Goal: Task Accomplishment & Management: Manage account settings

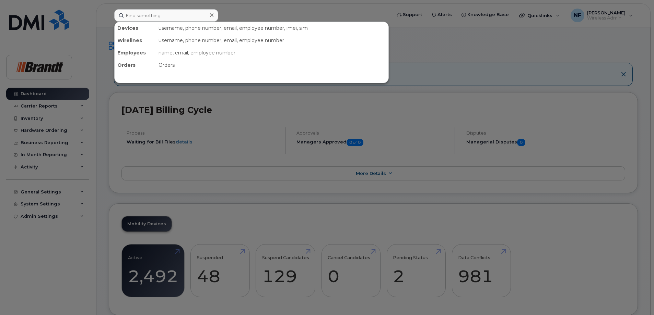
click at [192, 18] on input at bounding box center [166, 15] width 104 height 12
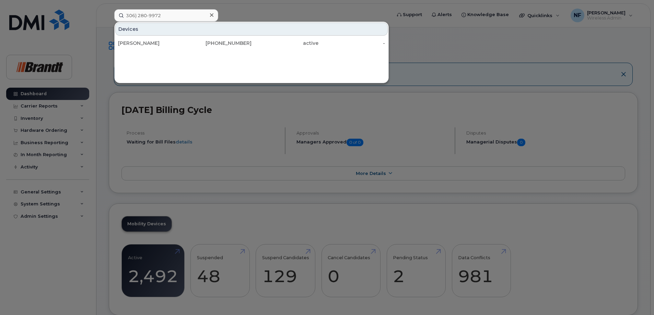
type input "306) 280-9972"
click at [251, 39] on div "306-280-9972" at bounding box center [284, 43] width 67 height 12
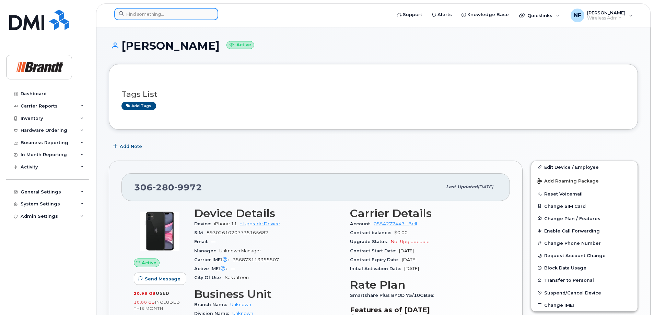
click at [193, 14] on input at bounding box center [166, 14] width 104 height 12
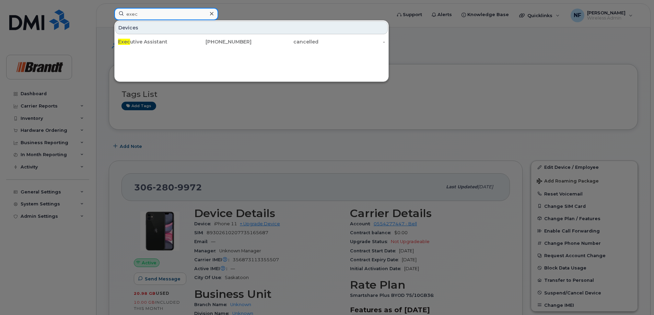
type input "exec"
click at [215, 42] on div "306-527-9036" at bounding box center [218, 41] width 67 height 7
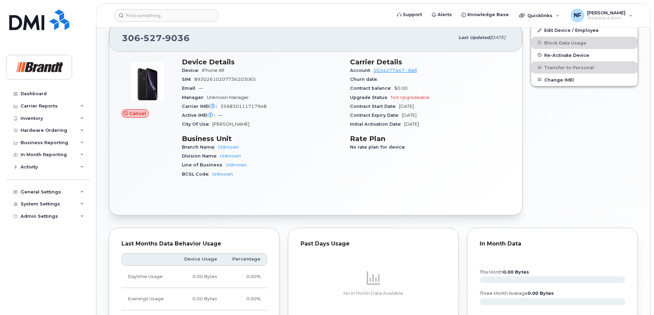
scroll to position [309, 0]
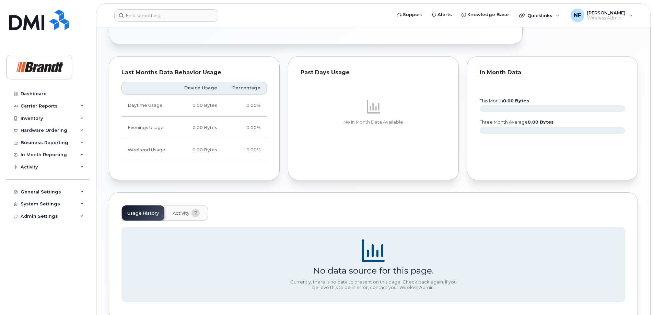
click at [179, 211] on span "Activity" at bounding box center [180, 213] width 17 height 5
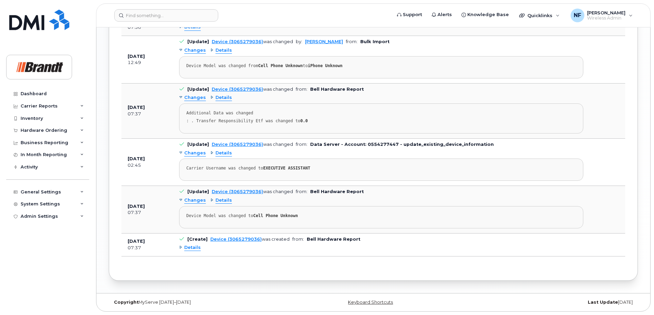
scroll to position [516, 0]
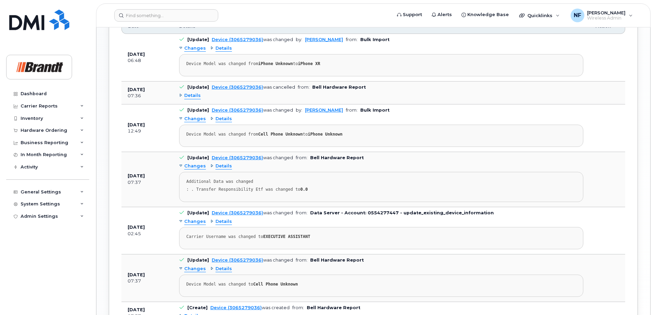
click at [181, 97] on div "Details" at bounding box center [190, 96] width 22 height 7
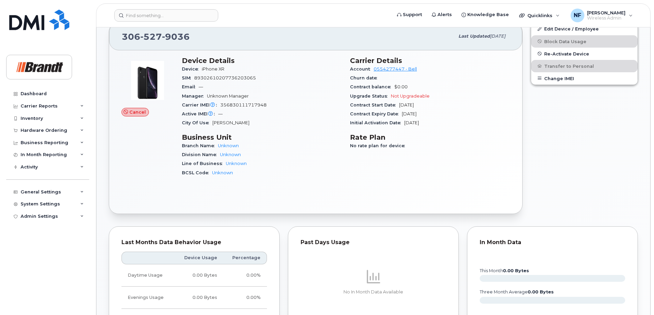
scroll to position [0, 0]
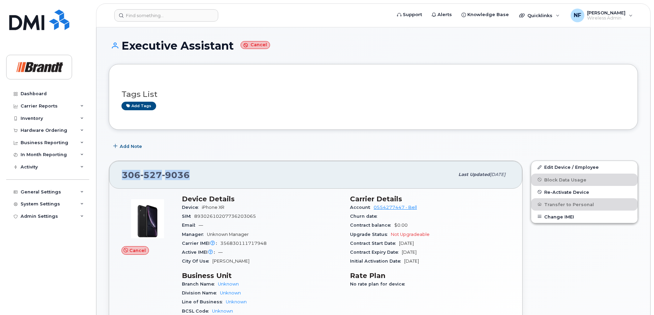
drag, startPoint x: 193, startPoint y: 173, endPoint x: 113, endPoint y: 174, distance: 79.6
click at [113, 174] on div "306 527 9036 Last updated Aug 11, 2025" at bounding box center [315, 174] width 413 height 27
copy span "306 527 9036"
click at [177, 20] on input at bounding box center [166, 15] width 104 height 12
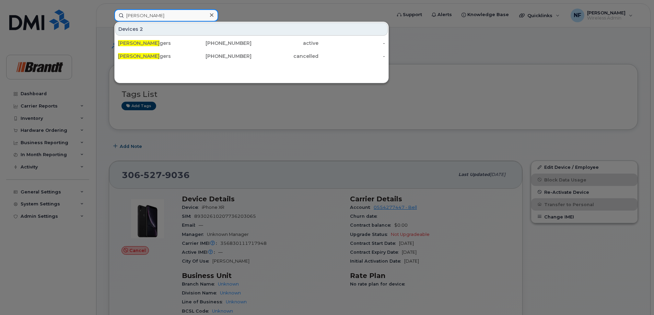
type input "shawna ro"
click at [211, 16] on icon at bounding box center [211, 14] width 3 height 3
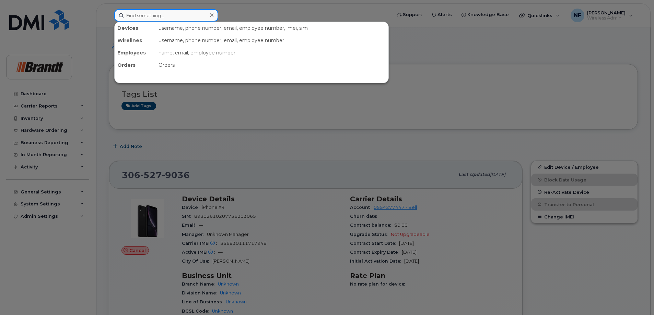
click at [172, 15] on input at bounding box center [166, 15] width 104 height 12
click at [192, 124] on div at bounding box center [327, 157] width 654 height 315
click at [206, 17] on input at bounding box center [166, 15] width 104 height 12
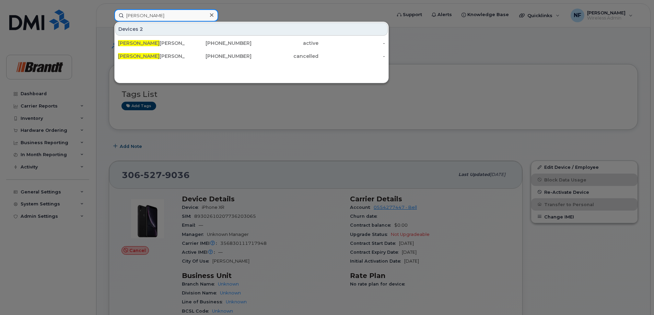
type input "shawna"
click at [214, 57] on div "672-967-3757" at bounding box center [218, 56] width 67 height 7
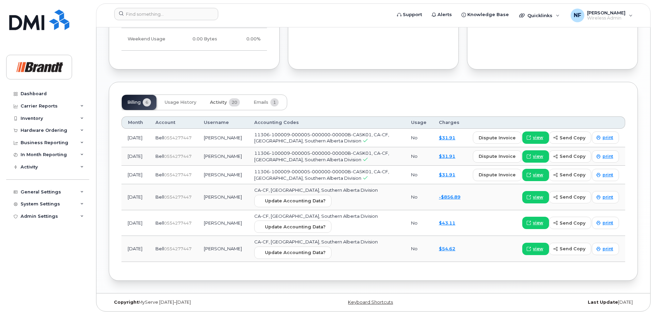
click at [217, 104] on span "Activity" at bounding box center [218, 102] width 17 height 5
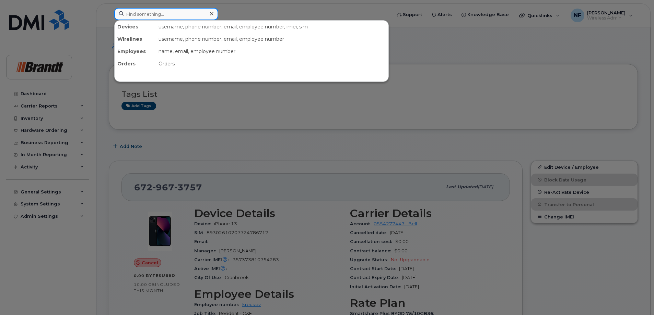
click at [182, 10] on input at bounding box center [166, 14] width 104 height 12
paste input "356800113456233"
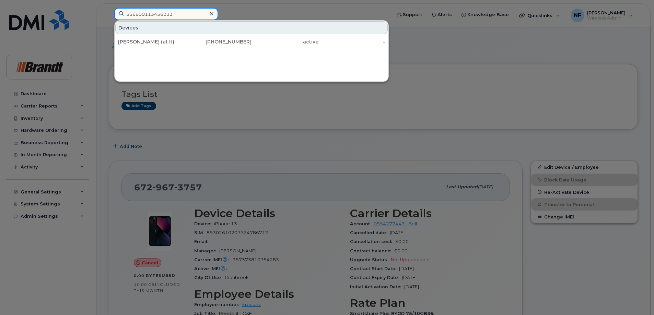
type input "356800113456233"
click at [175, 41] on div "[PERSON_NAME] (at It)" at bounding box center [151, 41] width 67 height 7
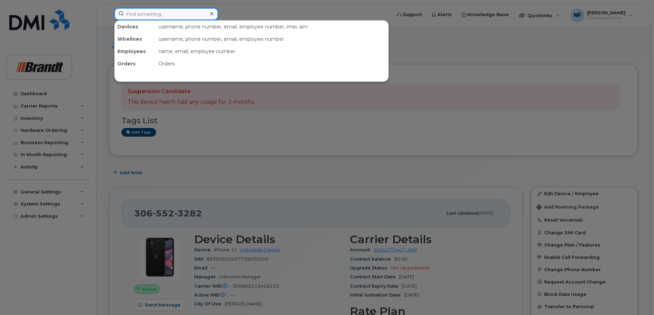
click at [189, 17] on input at bounding box center [166, 14] width 104 height 12
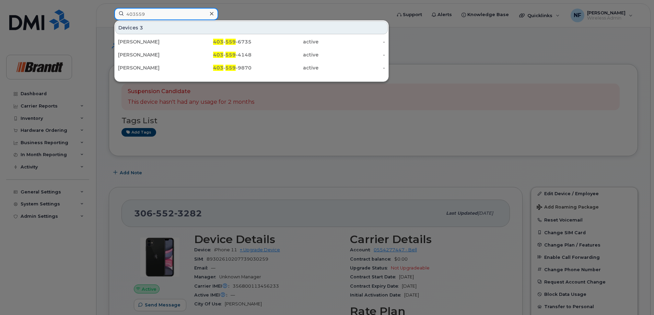
type input "403559"
click at [210, 44] on div "403 - 559 -6735" at bounding box center [218, 41] width 67 height 7
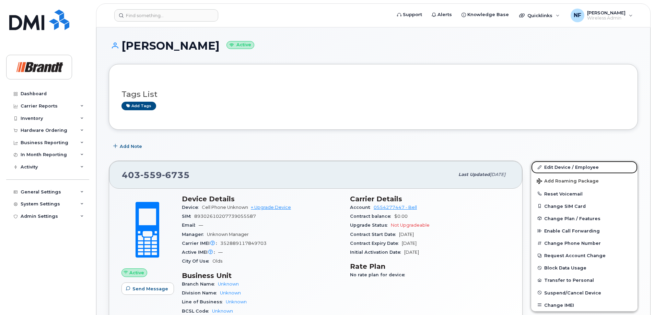
click at [567, 166] on link "Edit Device / Employee" at bounding box center [584, 167] width 106 height 12
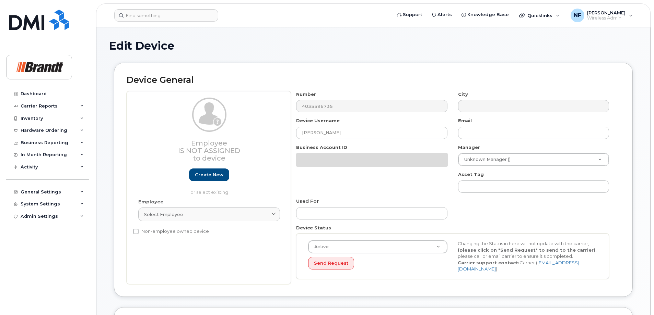
select select "33722384"
select select "34499151"
select select "35132258"
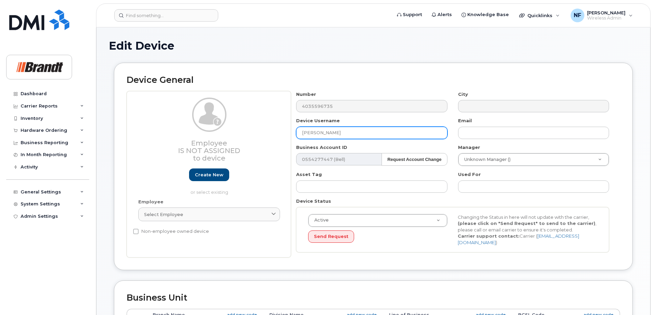
drag, startPoint x: 338, startPoint y: 136, endPoint x: 245, endPoint y: 131, distance: 93.0
click at [245, 131] on div "Employee Is not assigned to device Create new or select existing Employee Selec…" at bounding box center [373, 174] width 493 height 167
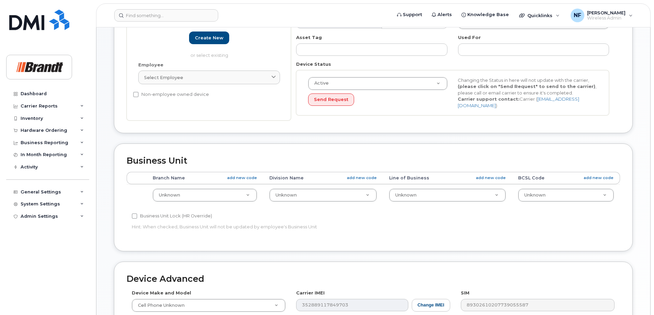
scroll to position [285, 0]
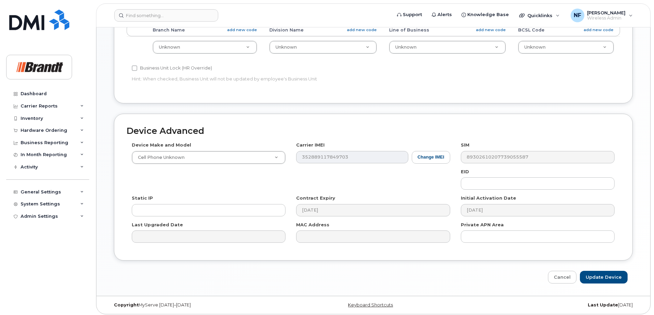
type input "Joshua Warner"
click at [596, 272] on input "Update Device" at bounding box center [603, 277] width 48 height 13
type input "Saving..."
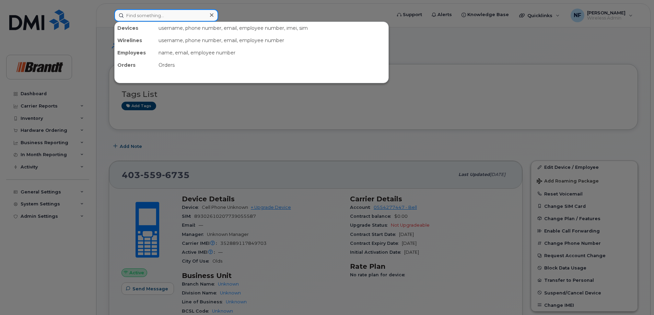
click at [161, 16] on input at bounding box center [166, 15] width 104 height 12
type input "e"
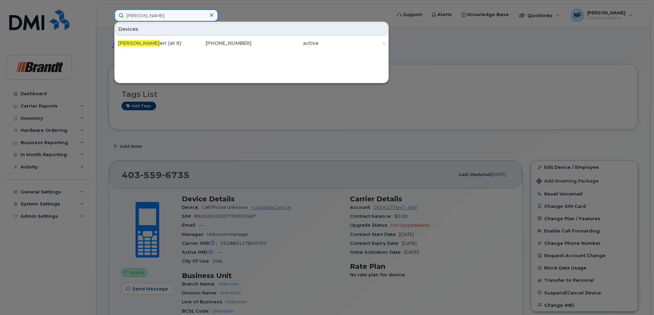
type input "melinda z"
click at [173, 42] on div "Melinda Z err (at It)" at bounding box center [151, 43] width 67 height 7
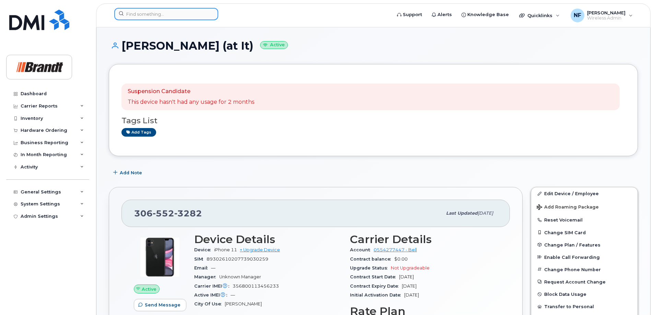
click at [167, 10] on input at bounding box center [166, 14] width 104 height 12
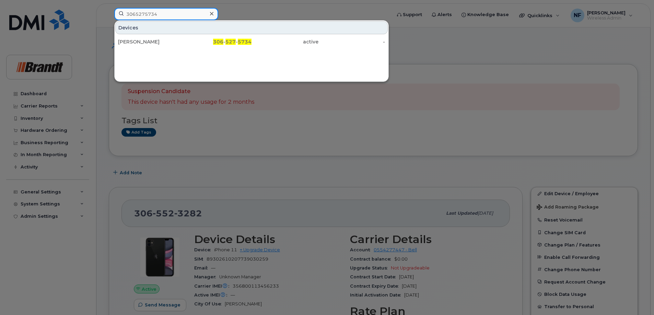
drag, startPoint x: 167, startPoint y: 10, endPoint x: 181, endPoint y: 50, distance: 42.3
type input "3065275734"
drag, startPoint x: 181, startPoint y: 50, endPoint x: 194, endPoint y: 45, distance: 14.0
click at [194, 45] on div "306 - 527 - 5734" at bounding box center [218, 41] width 67 height 7
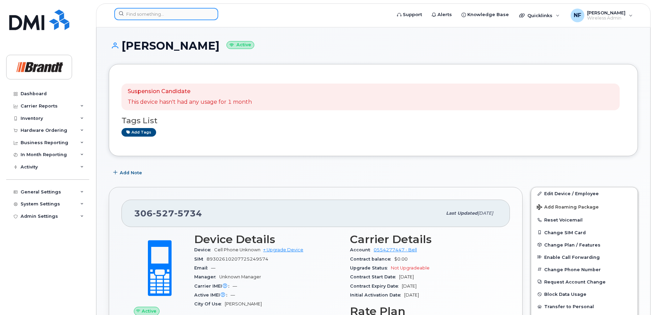
click at [195, 14] on input at bounding box center [166, 14] width 104 height 12
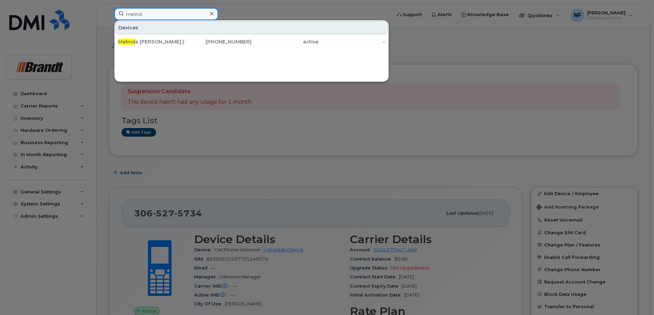
type input "melind"
click at [200, 40] on div "306-552-3282" at bounding box center [218, 41] width 67 height 7
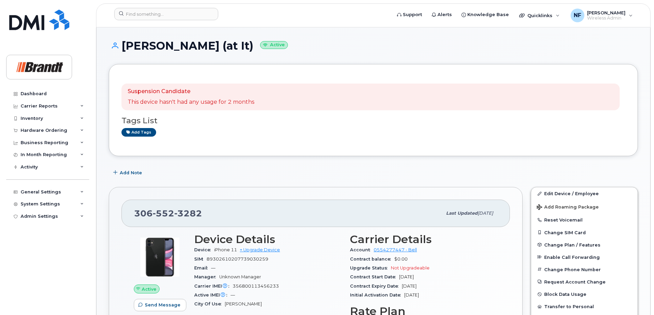
click at [194, 211] on span "3282" at bounding box center [188, 213] width 28 height 10
copy span "[PHONE_NUMBER]"
click at [198, 17] on input at bounding box center [166, 14] width 104 height 12
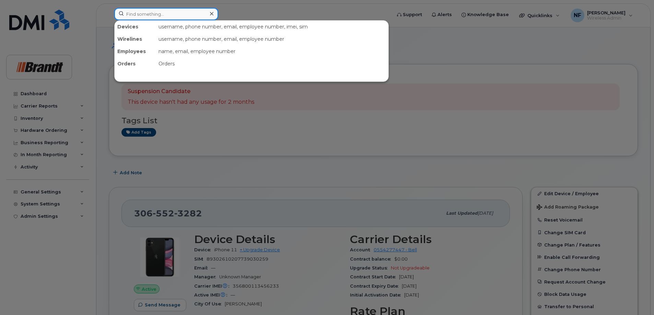
type input "c"
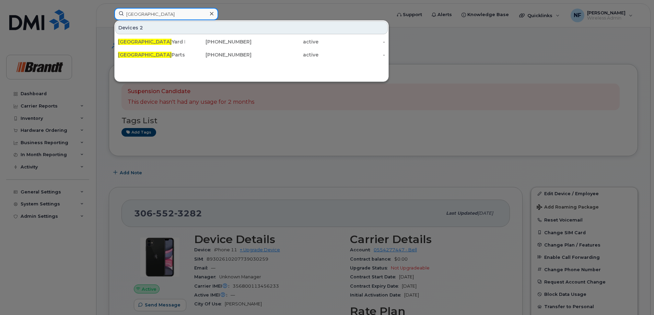
type input "[GEOGRAPHIC_DATA]"
click at [212, 14] on icon at bounding box center [211, 13] width 3 height 5
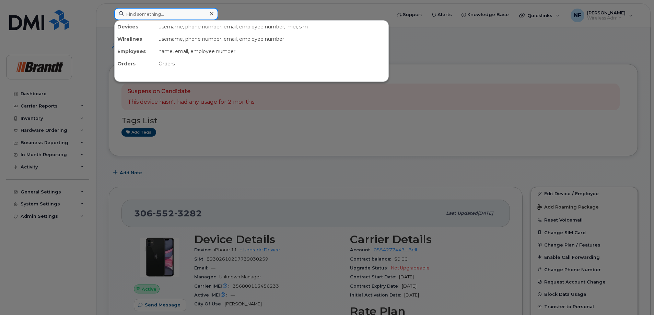
click at [212, 14] on div at bounding box center [166, 14] width 104 height 12
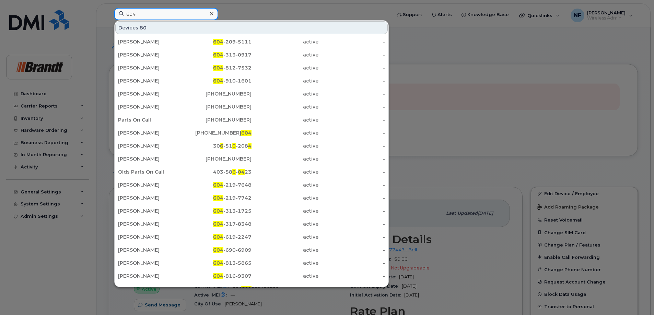
click at [161, 17] on input "604" at bounding box center [166, 14] width 104 height 12
drag, startPoint x: 161, startPoint y: 17, endPoint x: 92, endPoint y: 16, distance: 69.3
click at [109, 16] on div "604 Devices 80 [PERSON_NAME] 604 -209-5111 active - [PERSON_NAME] 604 -313-0917…" at bounding box center [250, 15] width 283 height 15
type input "v"
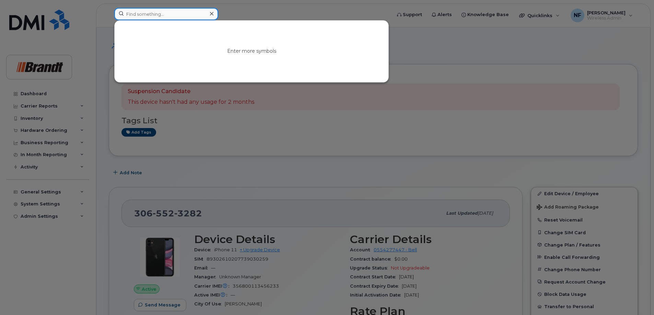
paste input "7052074416"
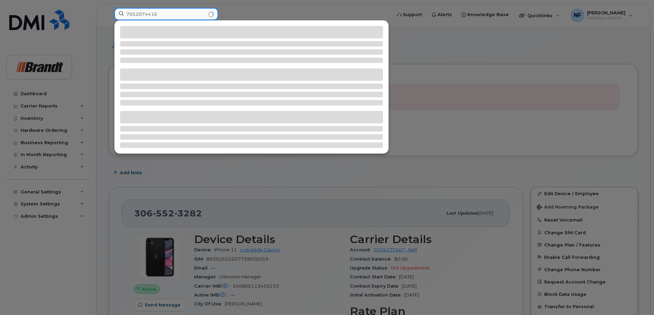
type input "7052074416"
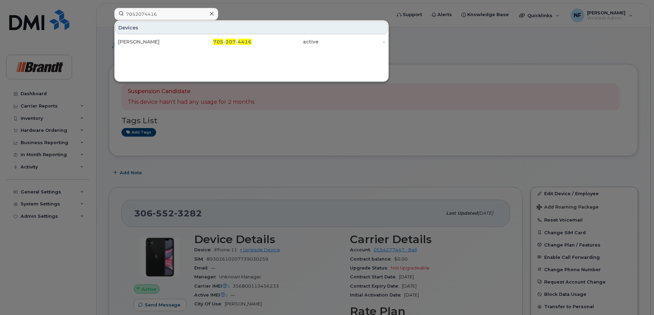
click at [203, 39] on div "705 - 207 - 4416" at bounding box center [218, 41] width 67 height 7
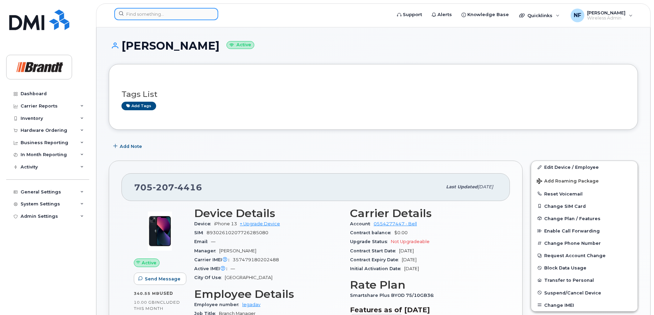
click at [194, 10] on input at bounding box center [166, 14] width 104 height 12
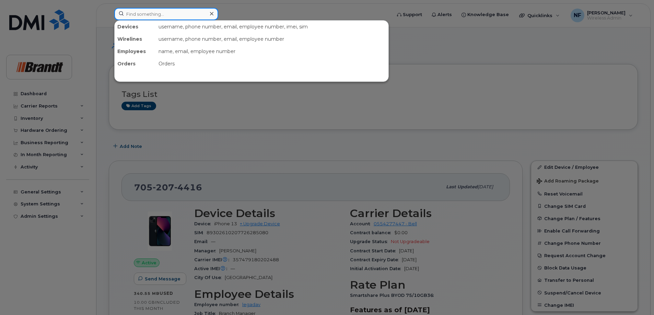
paste input "7052074416"
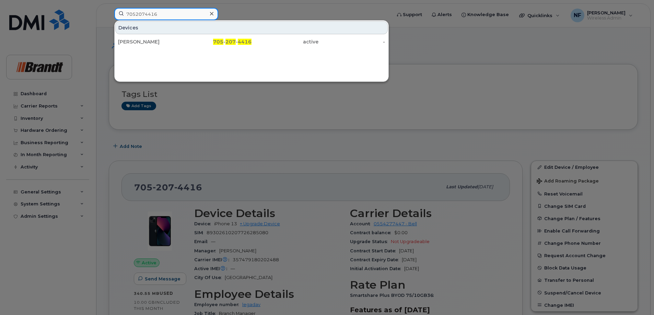
type input "7052074416"
click at [210, 15] on icon at bounding box center [211, 13] width 3 height 3
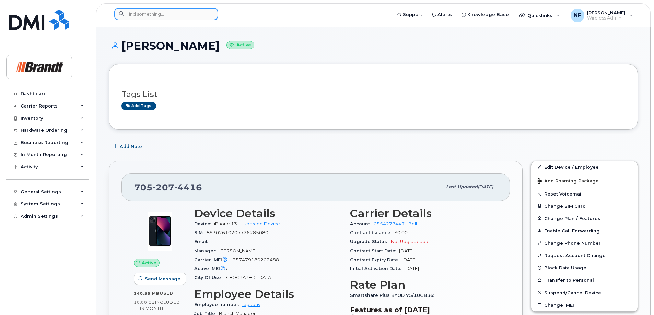
click at [183, 19] on input at bounding box center [166, 14] width 104 height 12
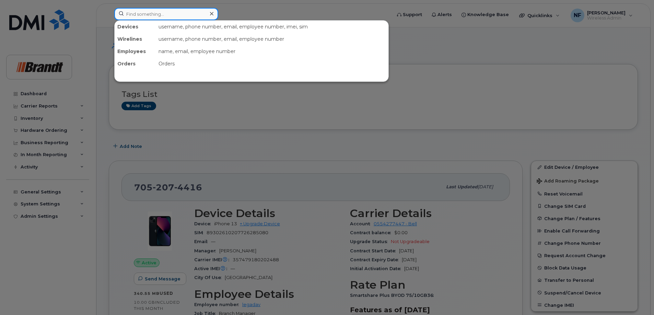
paste input "3065313447"
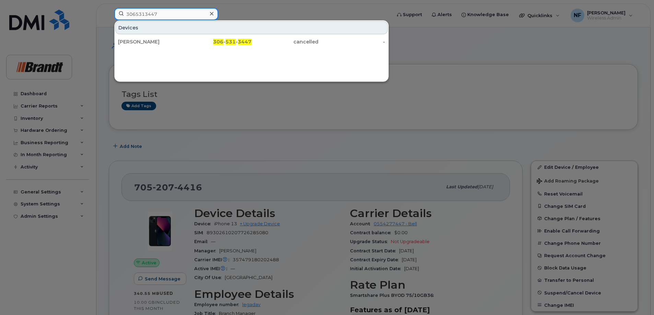
type input "3065313447"
click at [213, 14] on icon at bounding box center [211, 13] width 3 height 5
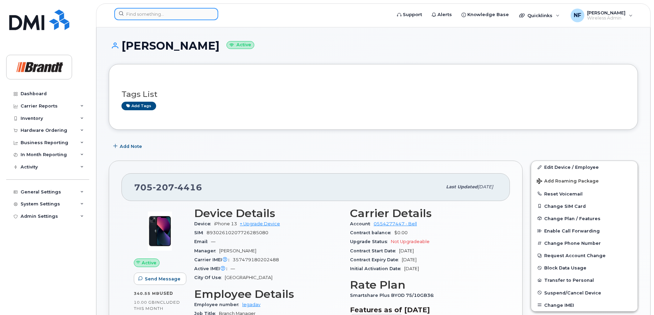
click at [203, 14] on input at bounding box center [166, 14] width 104 height 12
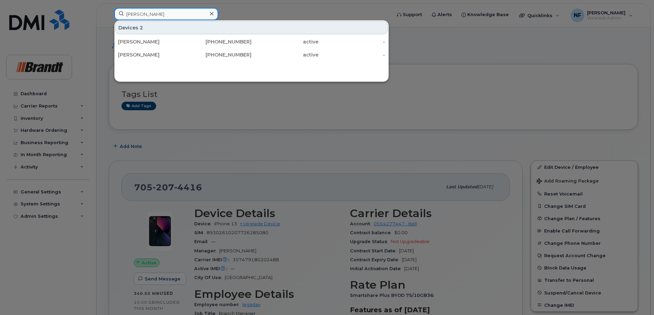
type input "melinda"
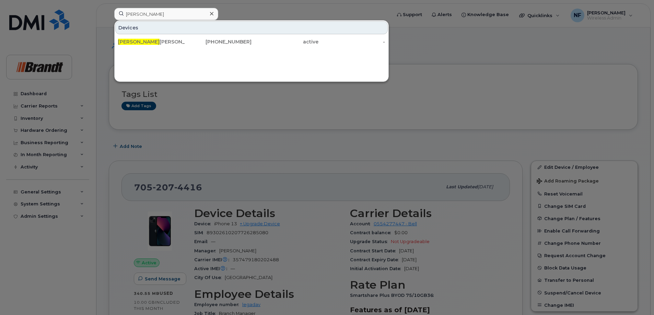
click at [196, 41] on div "306-552-3282" at bounding box center [218, 41] width 67 height 7
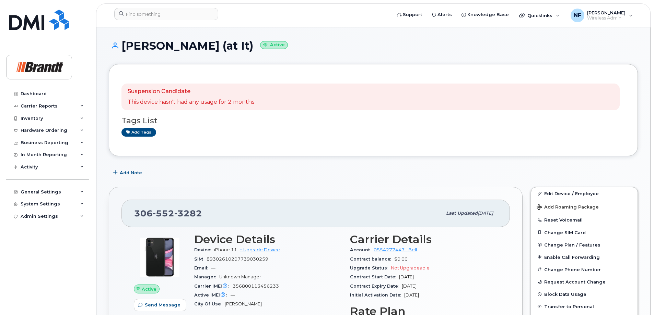
click at [184, 215] on span "3282" at bounding box center [188, 213] width 28 height 10
copy span "[PHONE_NUMBER]"
click at [199, 13] on input at bounding box center [166, 14] width 104 height 12
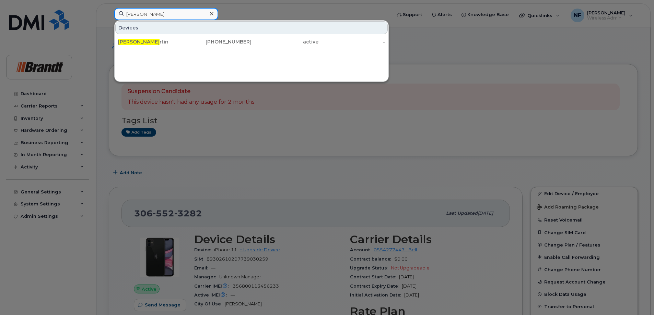
type input "[PERSON_NAME]"
click at [184, 45] on div "[PERSON_NAME] rtin" at bounding box center [151, 41] width 67 height 7
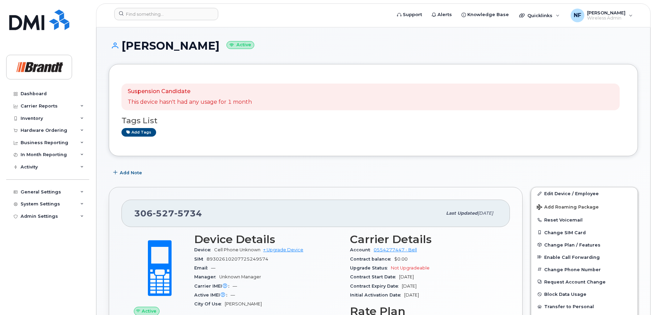
click at [192, 212] on span "5734" at bounding box center [188, 213] width 28 height 10
copy span "306 527 5734"
click at [198, 211] on span "5734" at bounding box center [188, 213] width 28 height 10
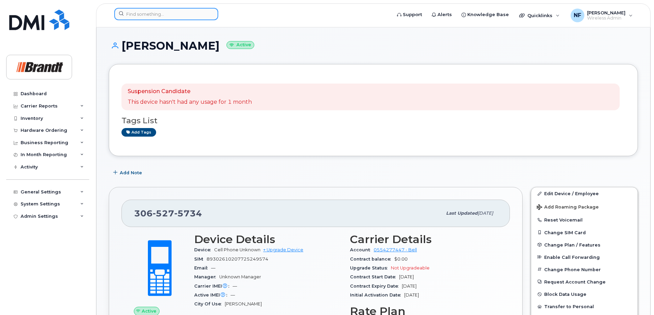
click at [194, 14] on input at bounding box center [166, 14] width 104 height 12
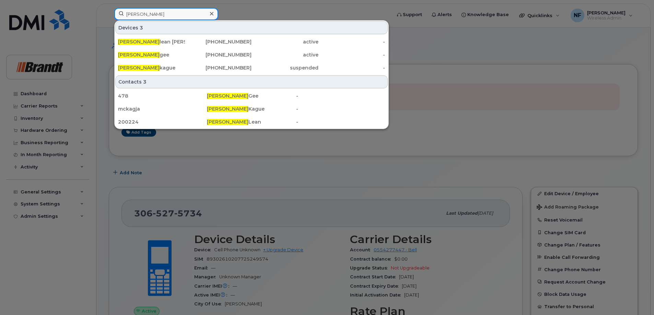
type input "jason mc"
click at [179, 67] on div "Jason Mc kague" at bounding box center [151, 67] width 67 height 7
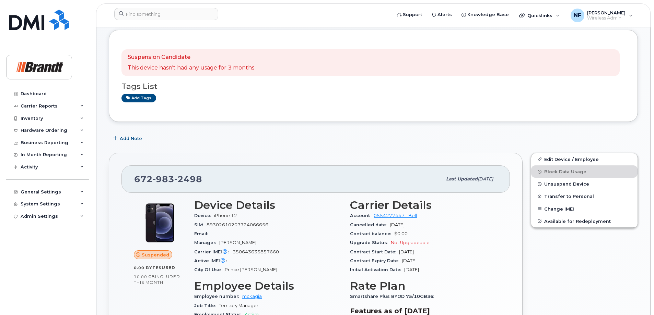
scroll to position [103, 0]
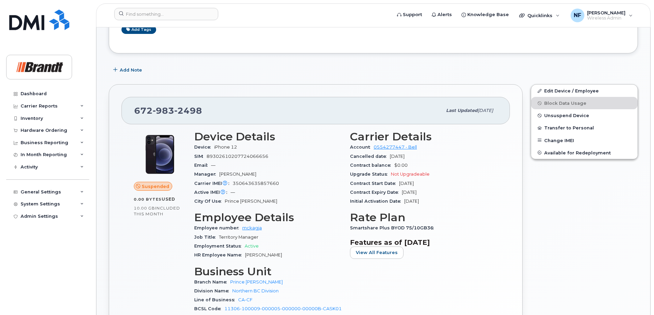
click at [560, 118] on span "Unsuspend Device" at bounding box center [566, 115] width 45 height 5
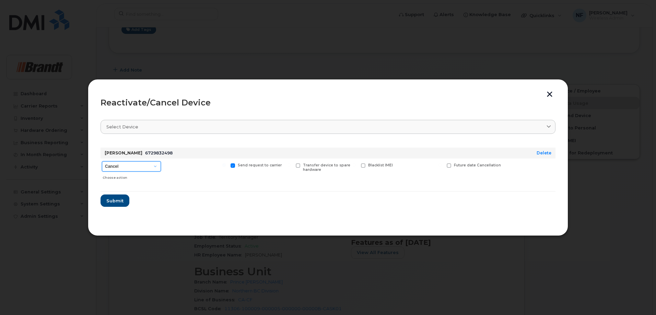
click at [148, 167] on select "Cancel Suspend - Extend Suspension Reactivate" at bounding box center [131, 166] width 59 height 10
click at [177, 174] on div at bounding box center [195, 171] width 63 height 24
click at [550, 95] on button "button" at bounding box center [549, 95] width 10 height 7
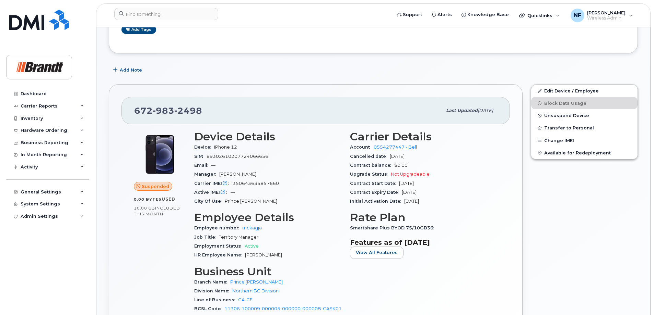
scroll to position [0, 0]
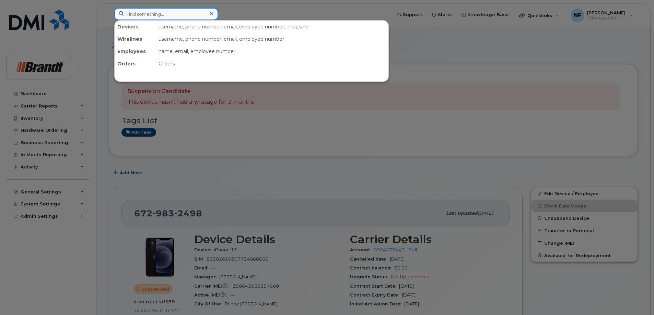
click at [159, 16] on input at bounding box center [166, 14] width 104 height 12
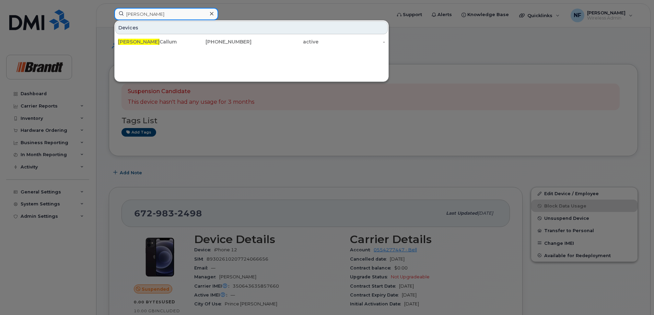
type input "alex mc"
click at [185, 47] on div "Alex Mc Callum" at bounding box center [218, 42] width 67 height 12
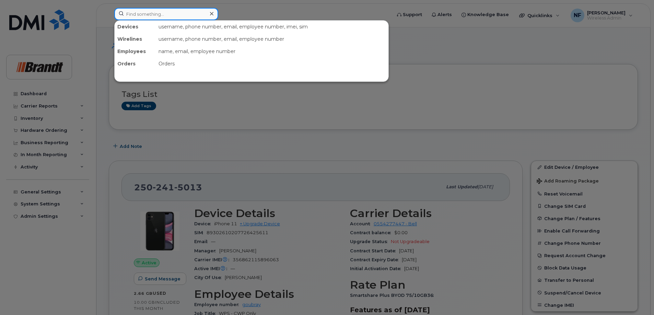
click at [164, 11] on input at bounding box center [166, 14] width 104 height 12
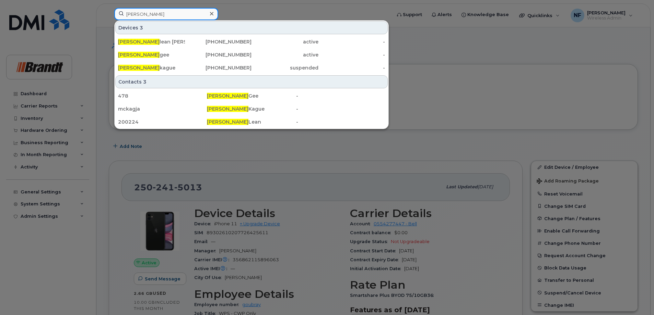
type input "[PERSON_NAME]"
click at [185, 71] on div "[PERSON_NAME] kague" at bounding box center [218, 68] width 67 height 12
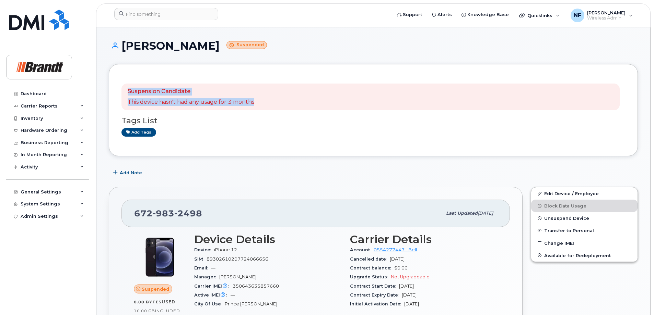
drag, startPoint x: 255, startPoint y: 102, endPoint x: 121, endPoint y: 86, distance: 135.0
click at [121, 86] on div "Suspension Candidate This device hasn't had any usage for 3 months Tags List Ad…" at bounding box center [373, 110] width 529 height 92
drag, startPoint x: 121, startPoint y: 86, endPoint x: 211, endPoint y: 121, distance: 97.0
click at [211, 121] on h3 "Tags List" at bounding box center [372, 121] width 503 height 9
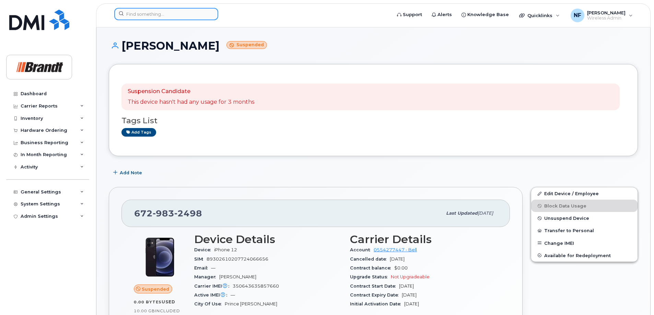
click at [159, 14] on input at bounding box center [166, 14] width 104 height 12
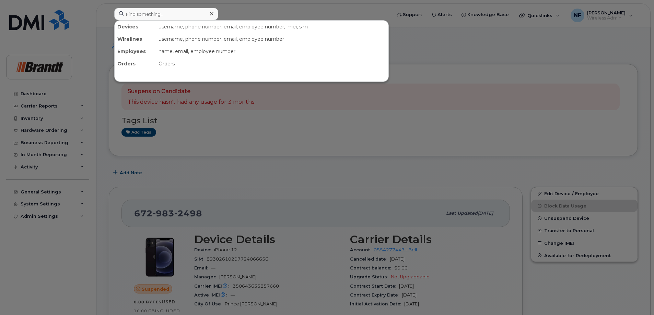
click at [214, 13] on div at bounding box center [211, 14] width 10 height 10
